Goal: Transaction & Acquisition: Book appointment/travel/reservation

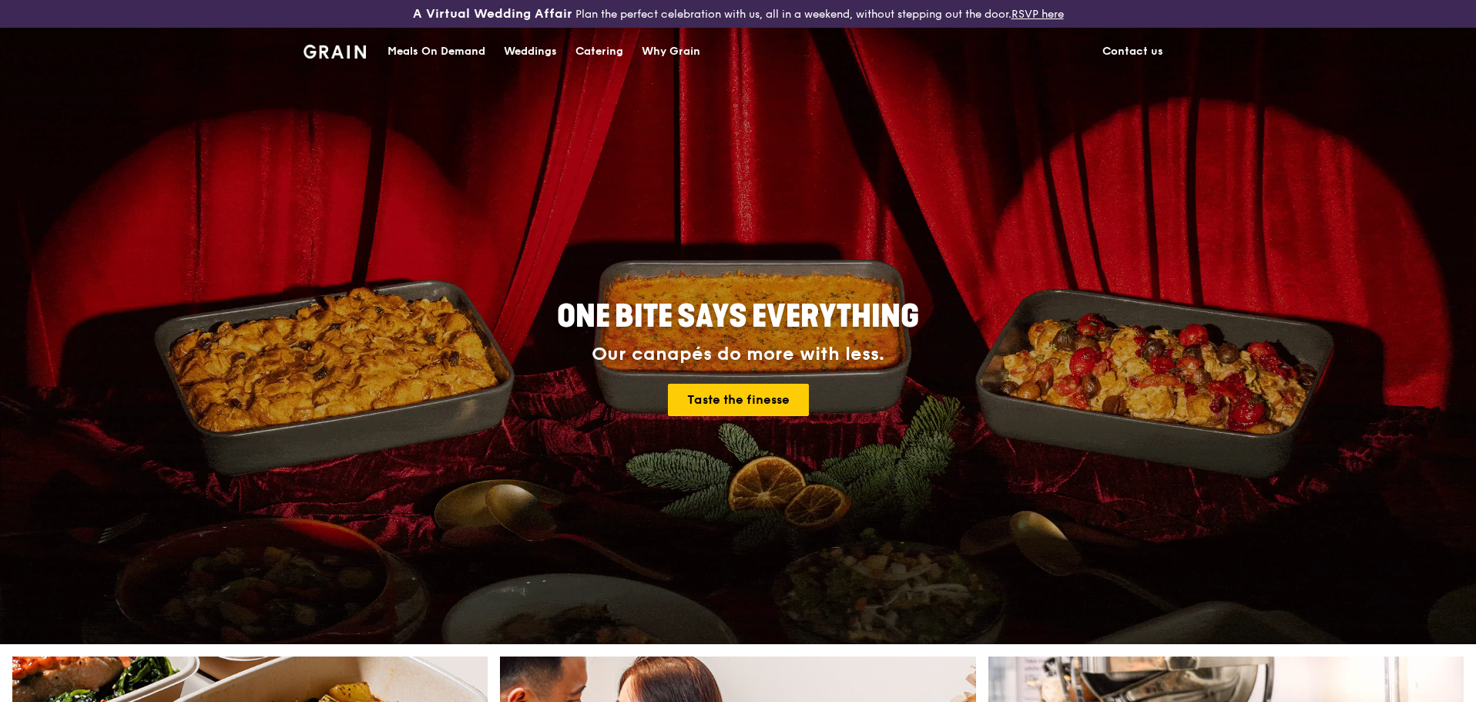
click at [585, 49] on div "Catering" at bounding box center [599, 51] width 48 height 46
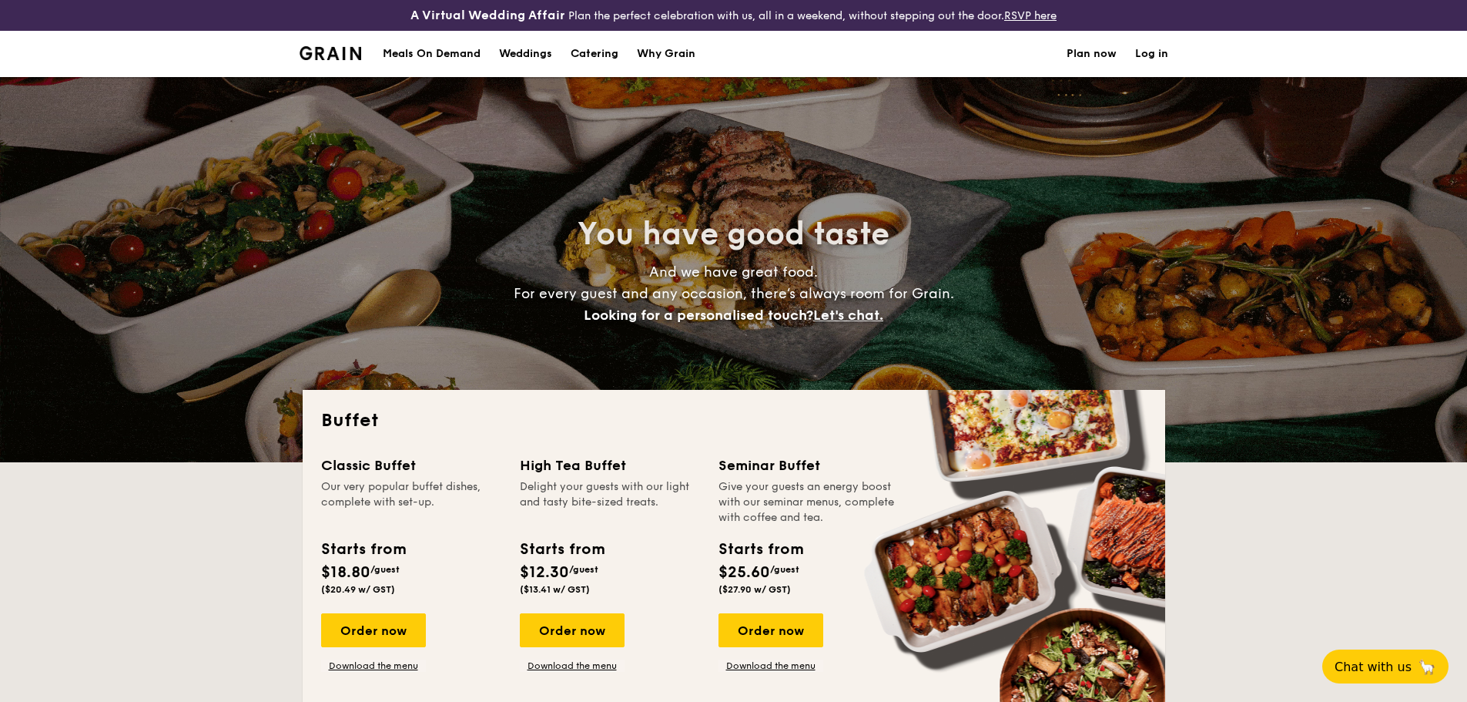
select select
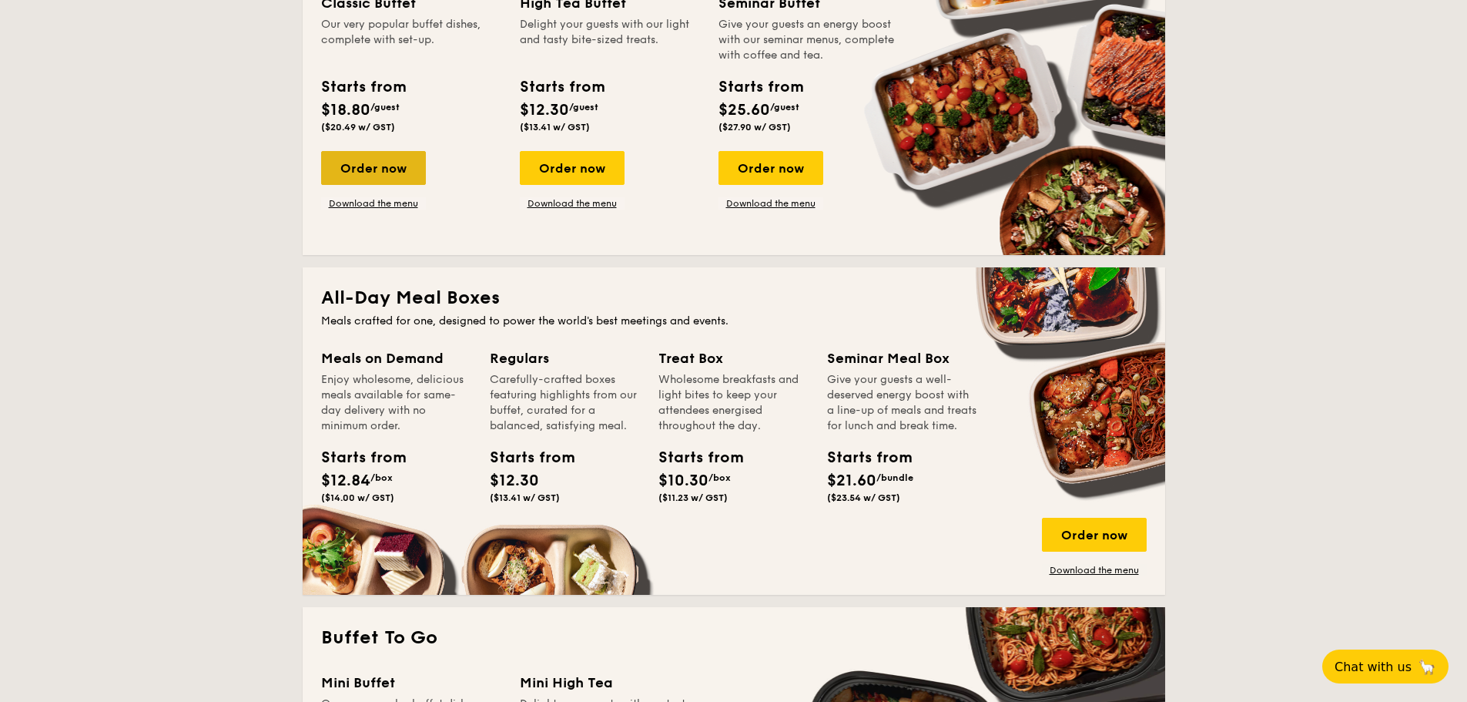
click at [406, 178] on div "Order now" at bounding box center [373, 168] width 105 height 34
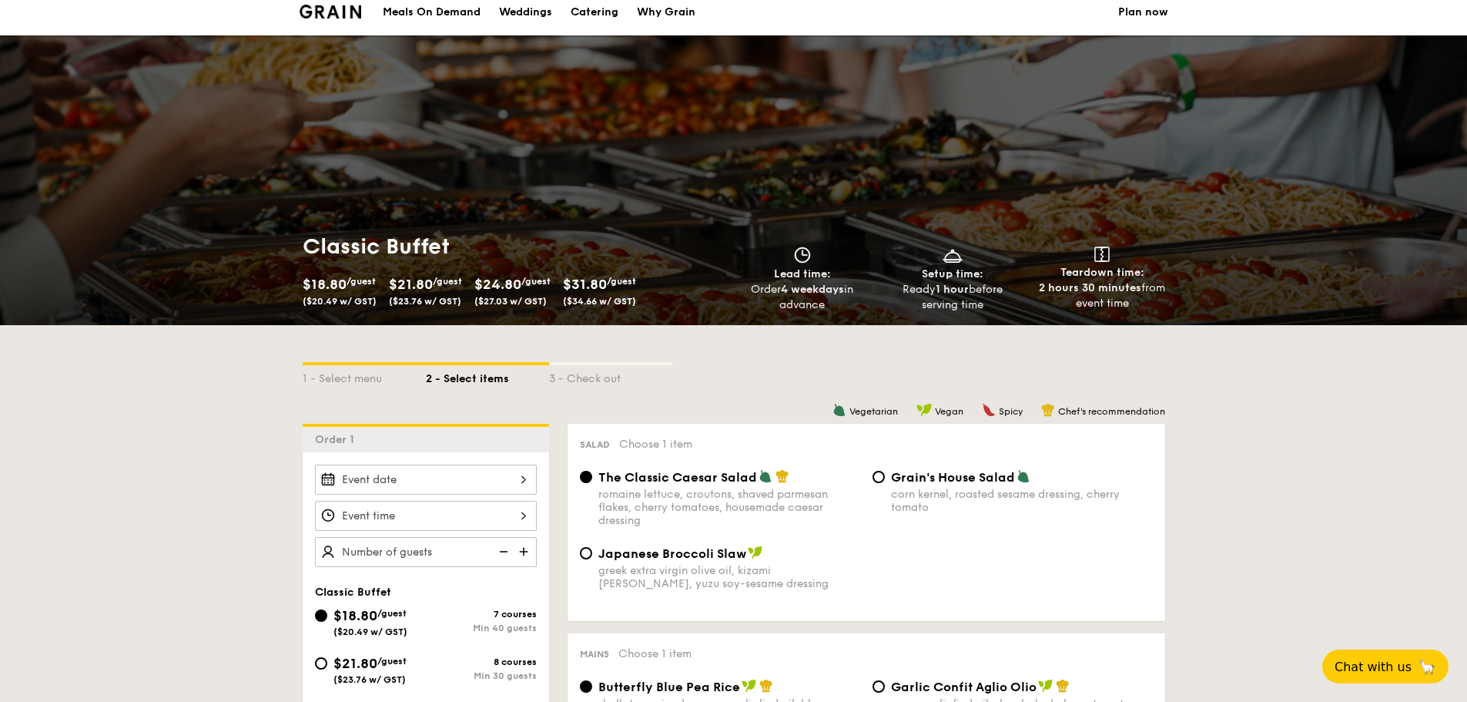
scroll to position [385, 0]
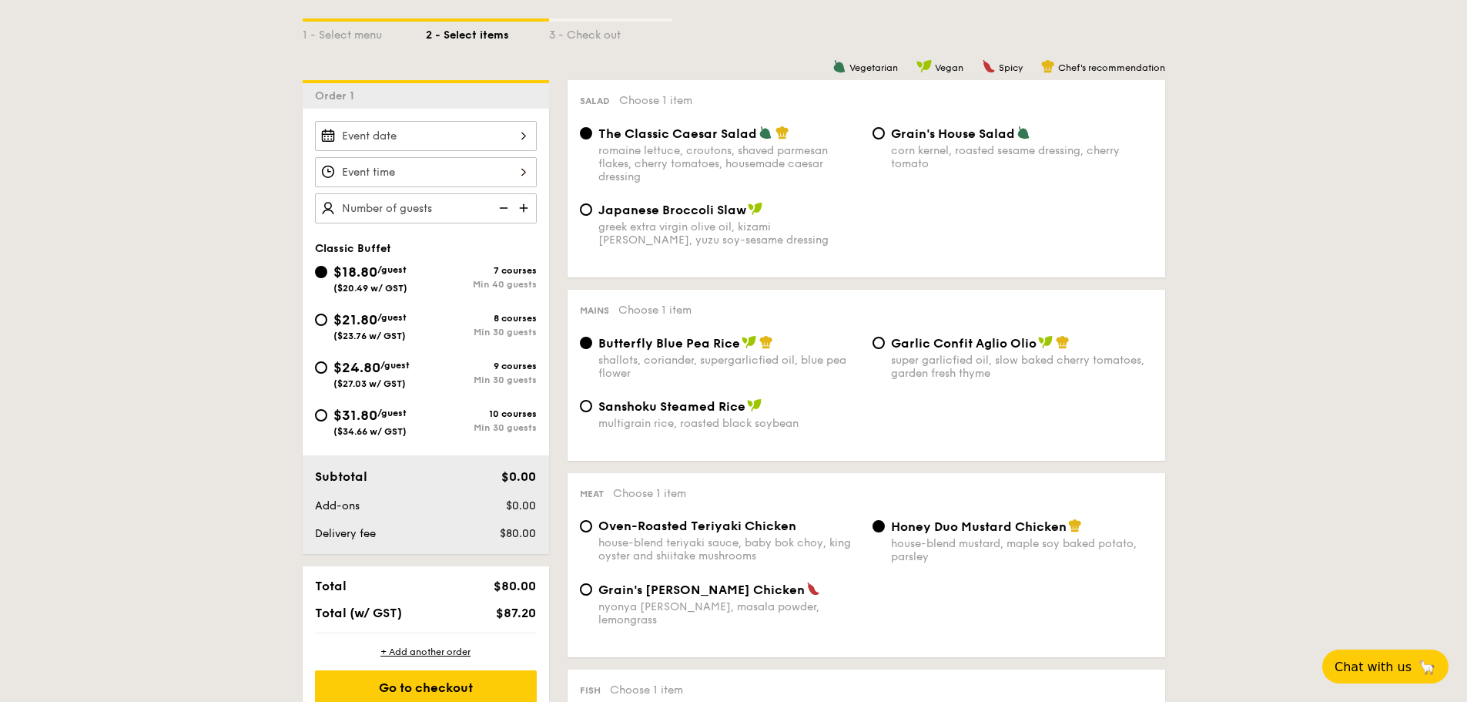
click at [361, 365] on span "$24.80" at bounding box center [356, 367] width 47 height 17
click at [327, 365] on input "$24.80 /guest ($27.03 w/ GST) 9 courses Min 30 guests" at bounding box center [321, 367] width 12 height 12
radio input "true"
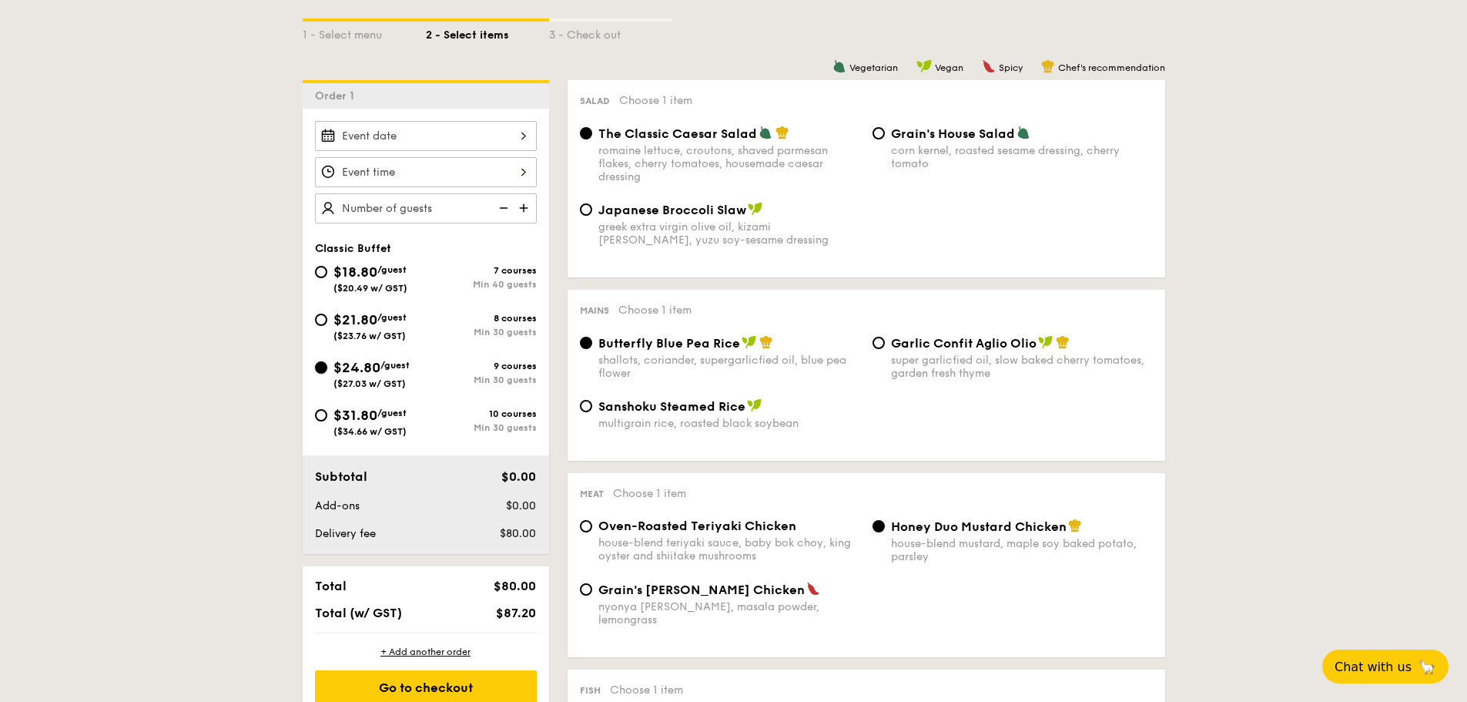
radio input "true"
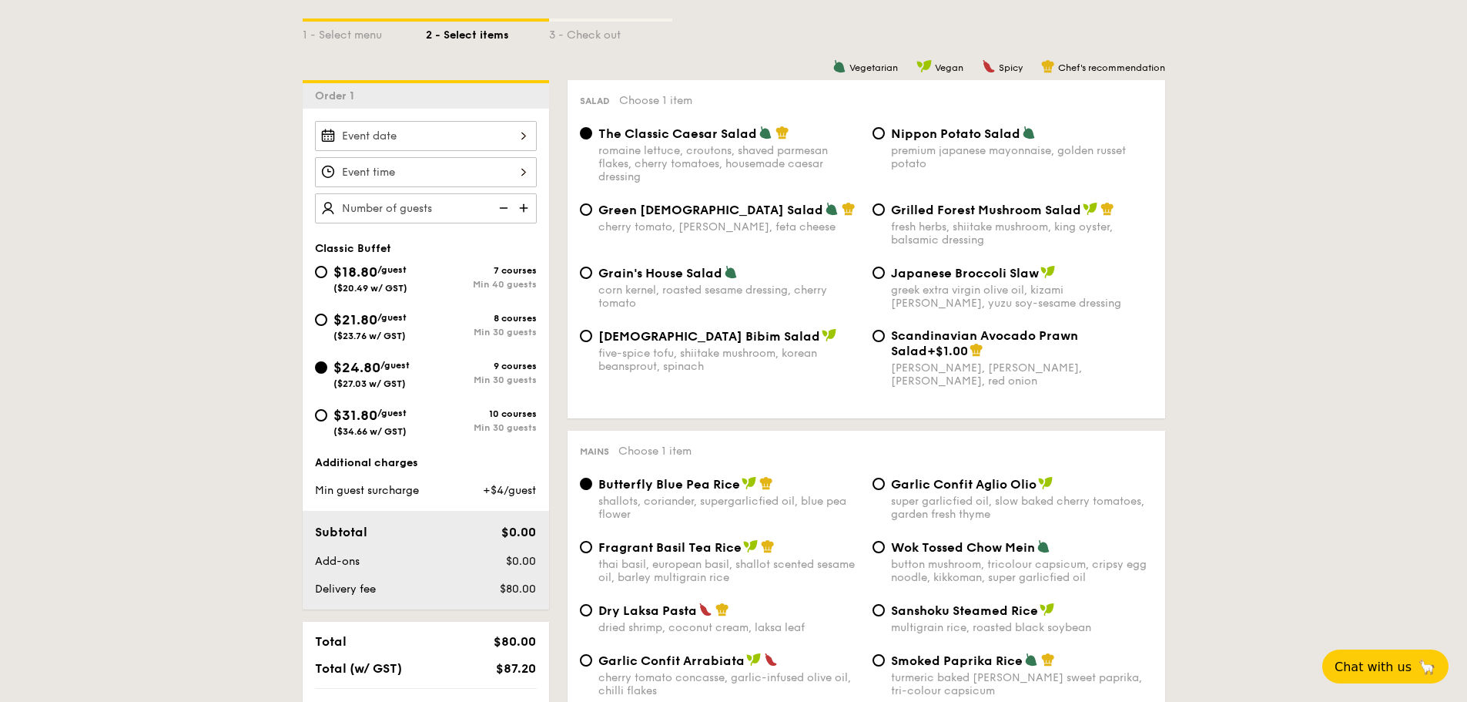
click at [443, 135] on div at bounding box center [426, 136] width 222 height 30
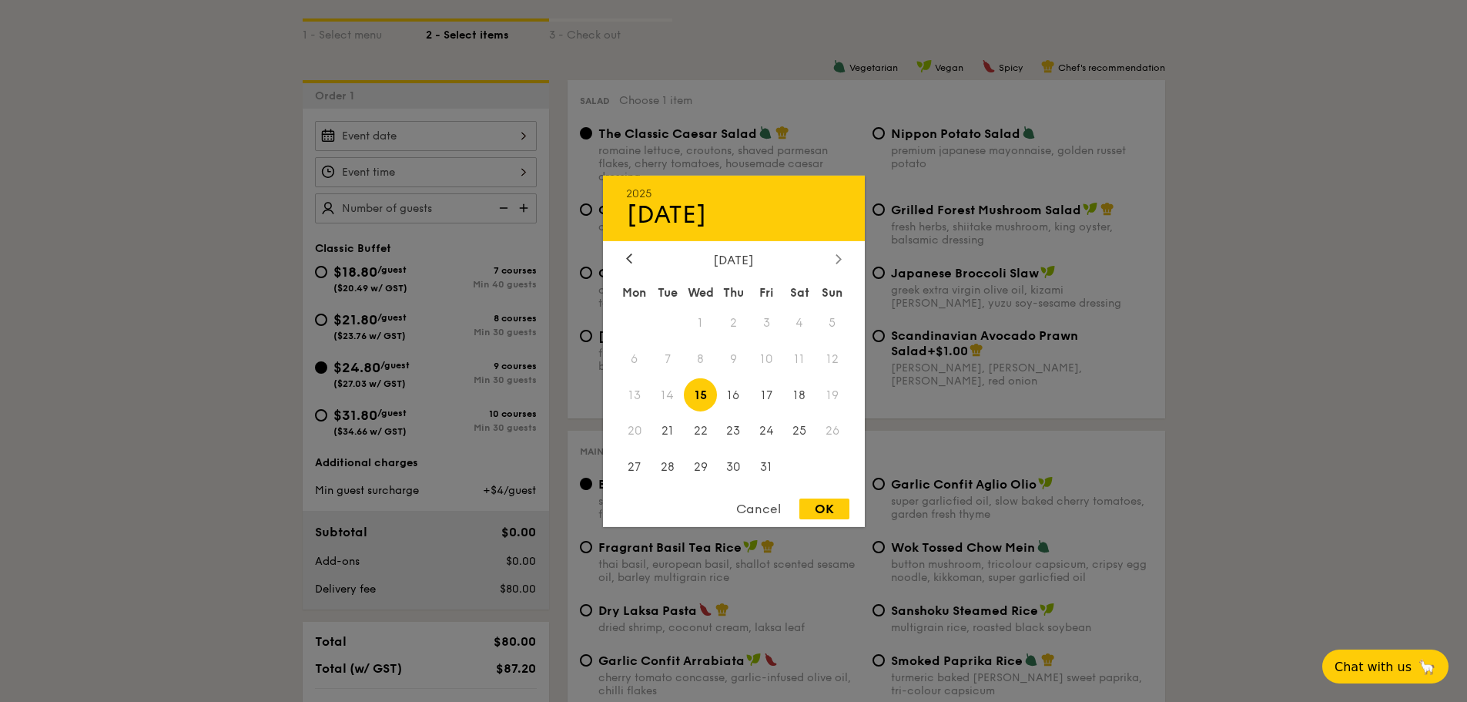
click at [839, 259] on icon at bounding box center [839, 258] width 6 height 10
click at [797, 327] on span "1" at bounding box center [799, 322] width 33 height 33
click at [825, 502] on div "OK" at bounding box center [824, 508] width 50 height 21
type input "[DATE]"
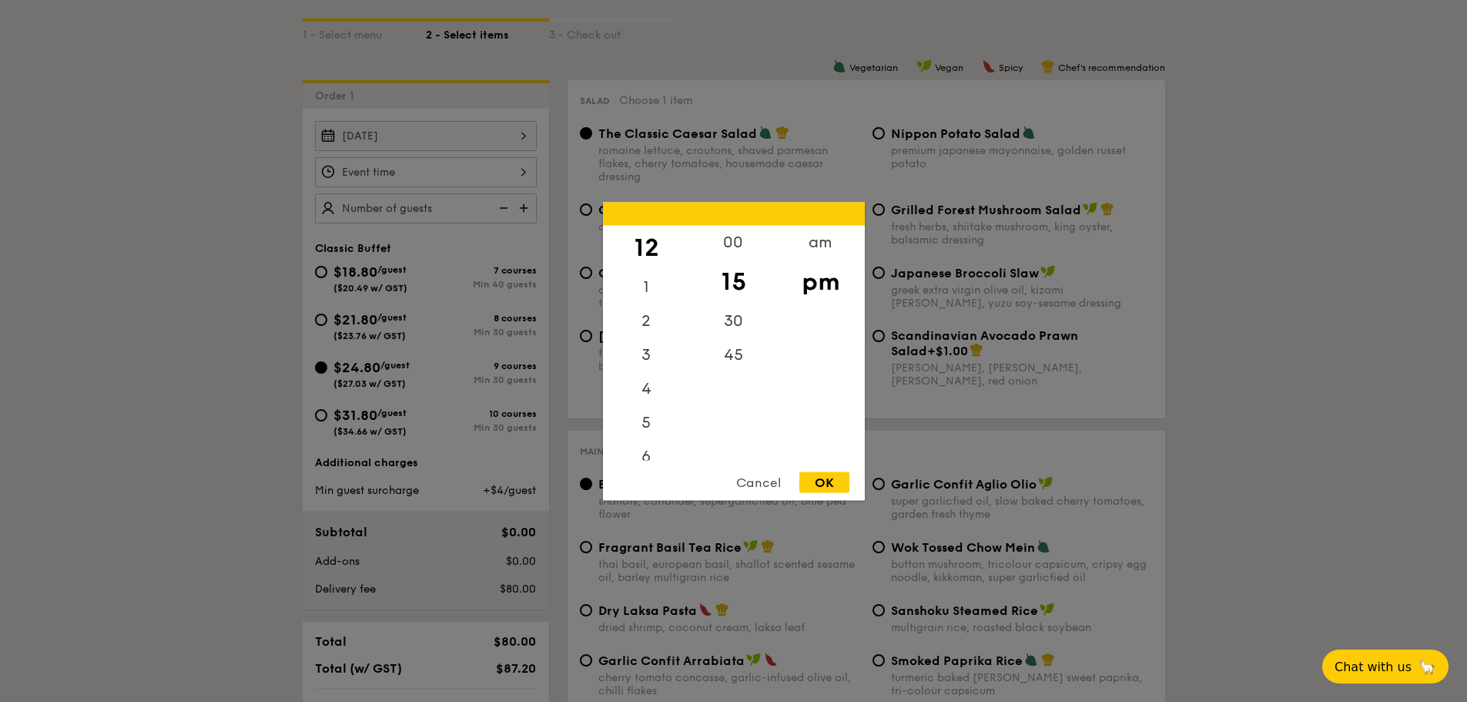
click at [421, 171] on div "12 1 2 3 4 5 6 7 8 9 10 11 00 15 30 45 am pm Cancel OK" at bounding box center [426, 172] width 222 height 30
click at [647, 443] on div "5" at bounding box center [646, 427] width 87 height 45
click at [648, 447] on div "6" at bounding box center [646, 461] width 87 height 45
click at [741, 245] on div "00" at bounding box center [733, 247] width 87 height 45
click at [826, 486] on div "OK" at bounding box center [824, 481] width 50 height 21
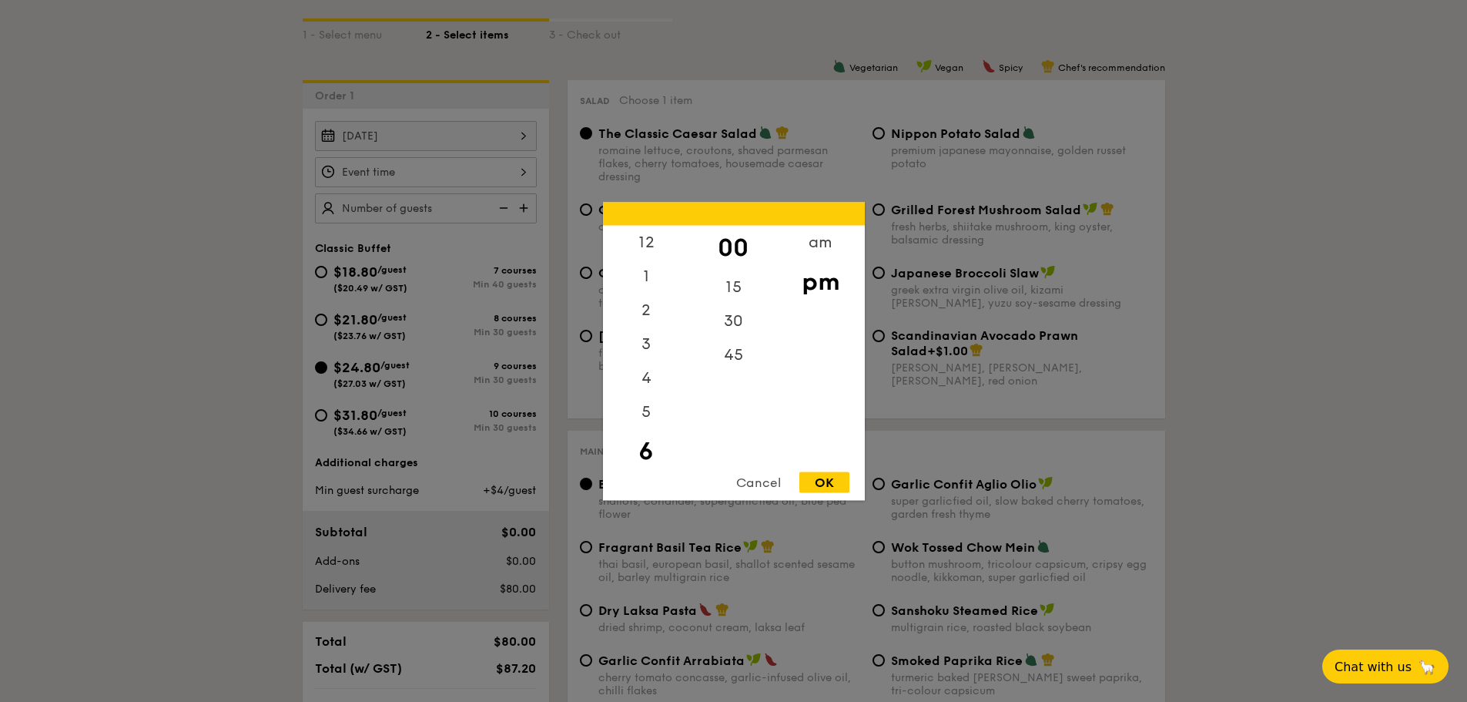
type input "6:00PM"
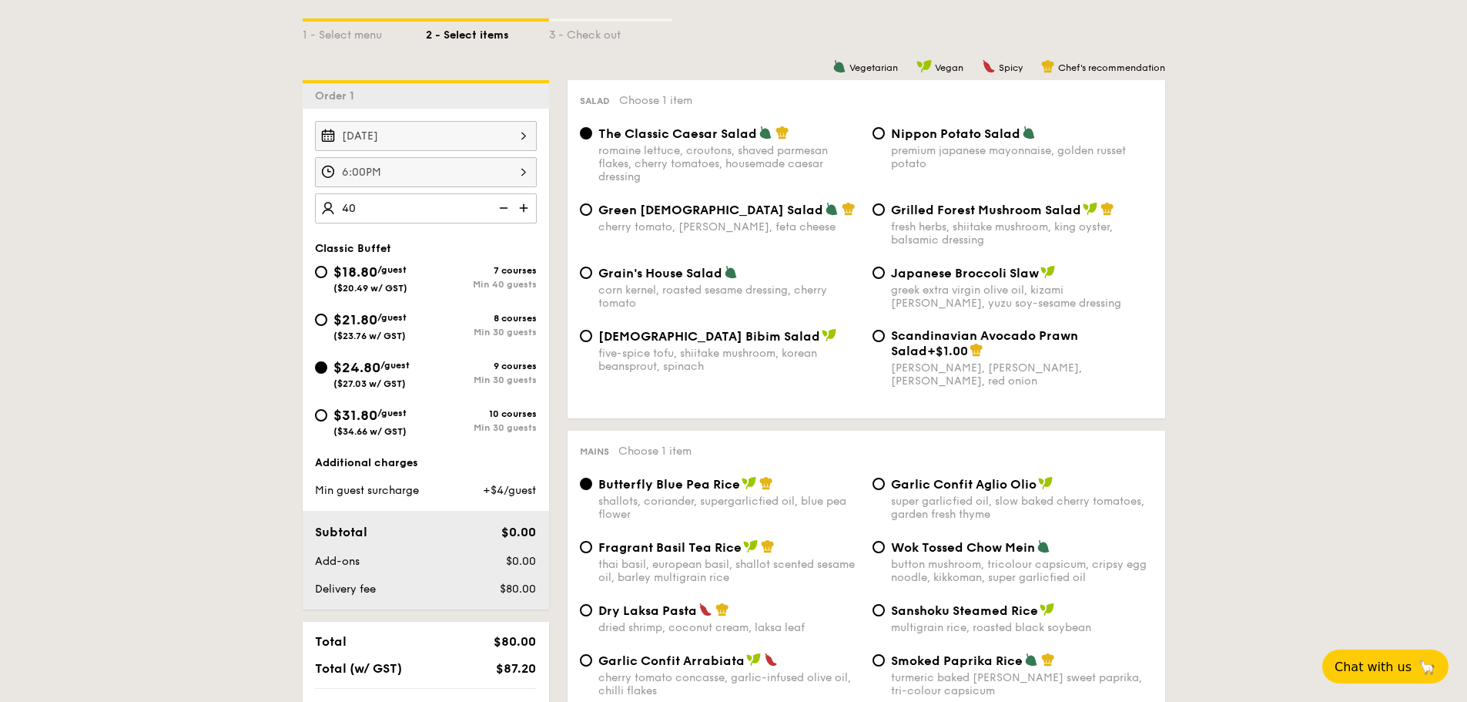
type input "40 guests"
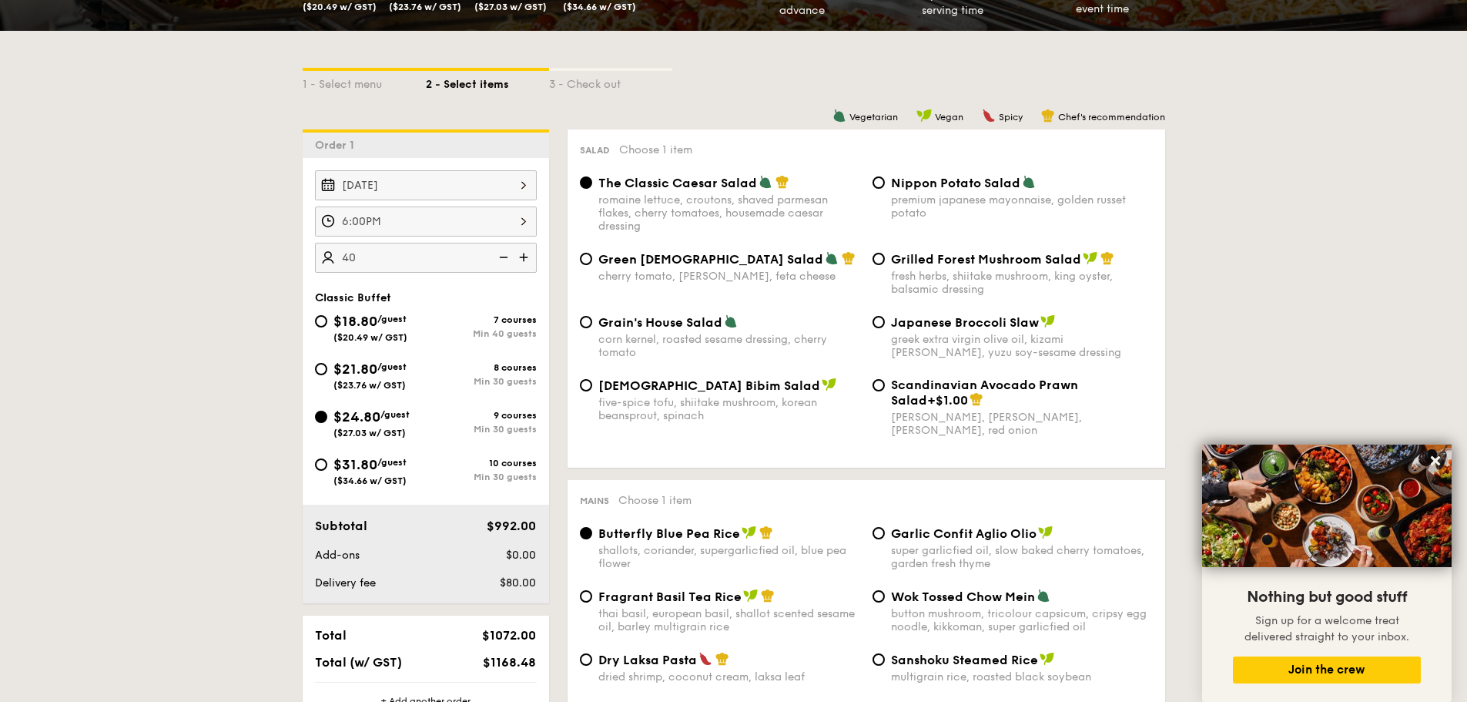
scroll to position [462, 0]
